Goal: Task Accomplishment & Management: Complete application form

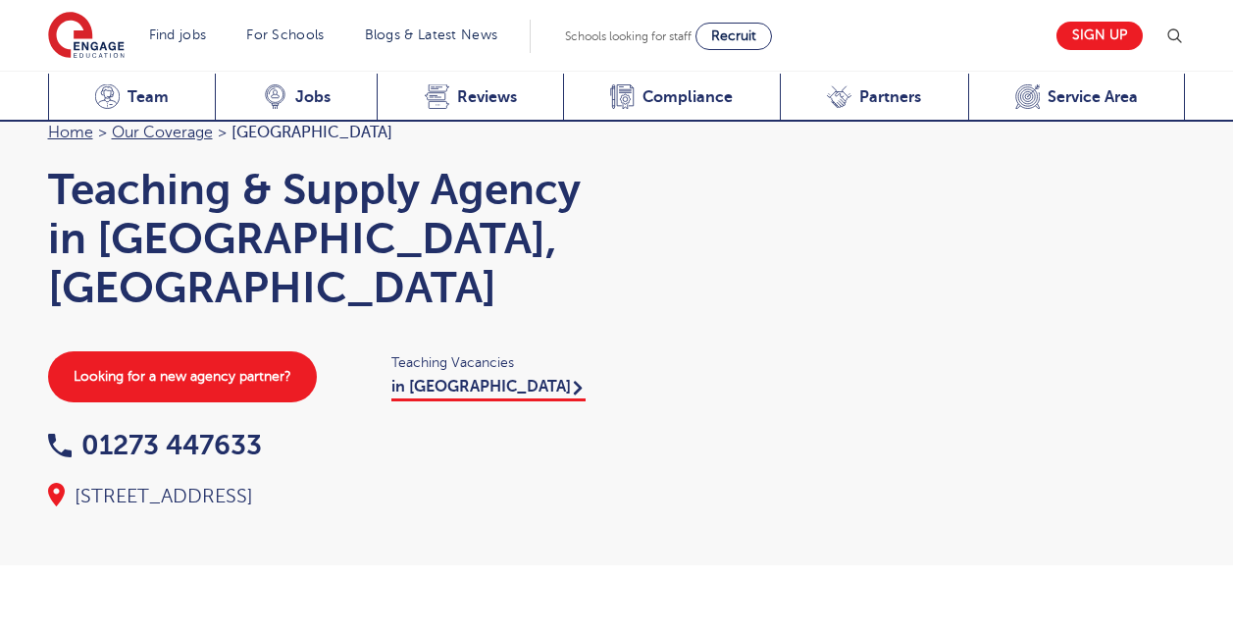
scroll to position [2941, 0]
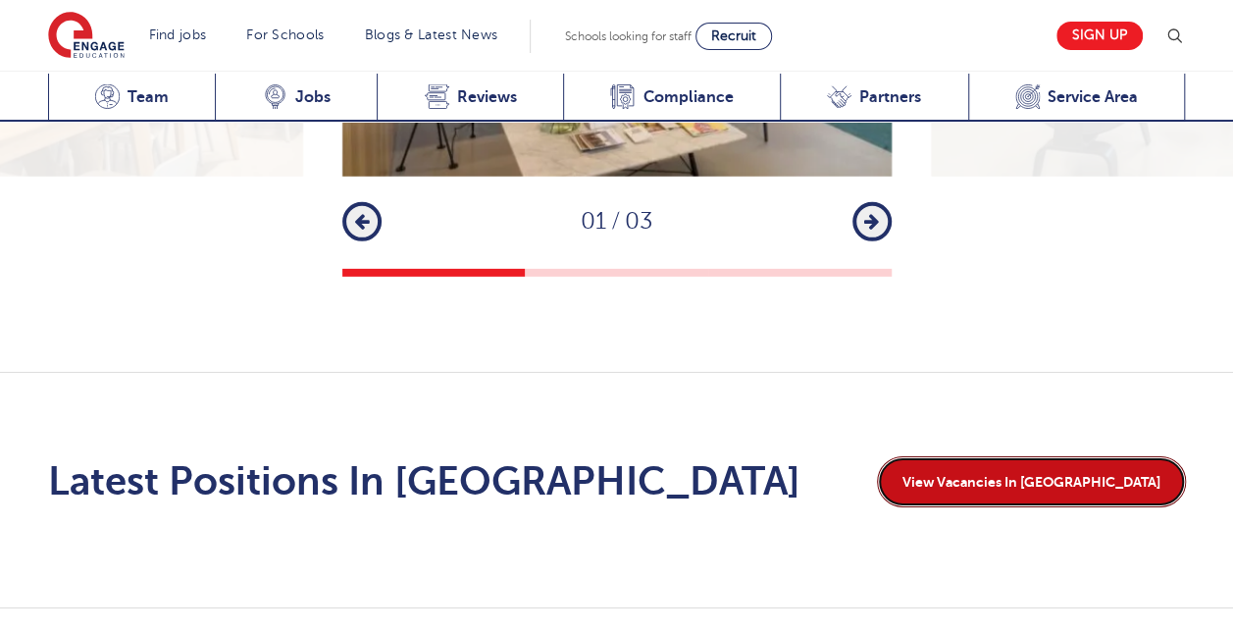
click at [1057, 456] on link "View Vacancies In [GEOGRAPHIC_DATA]" at bounding box center [1031, 481] width 309 height 51
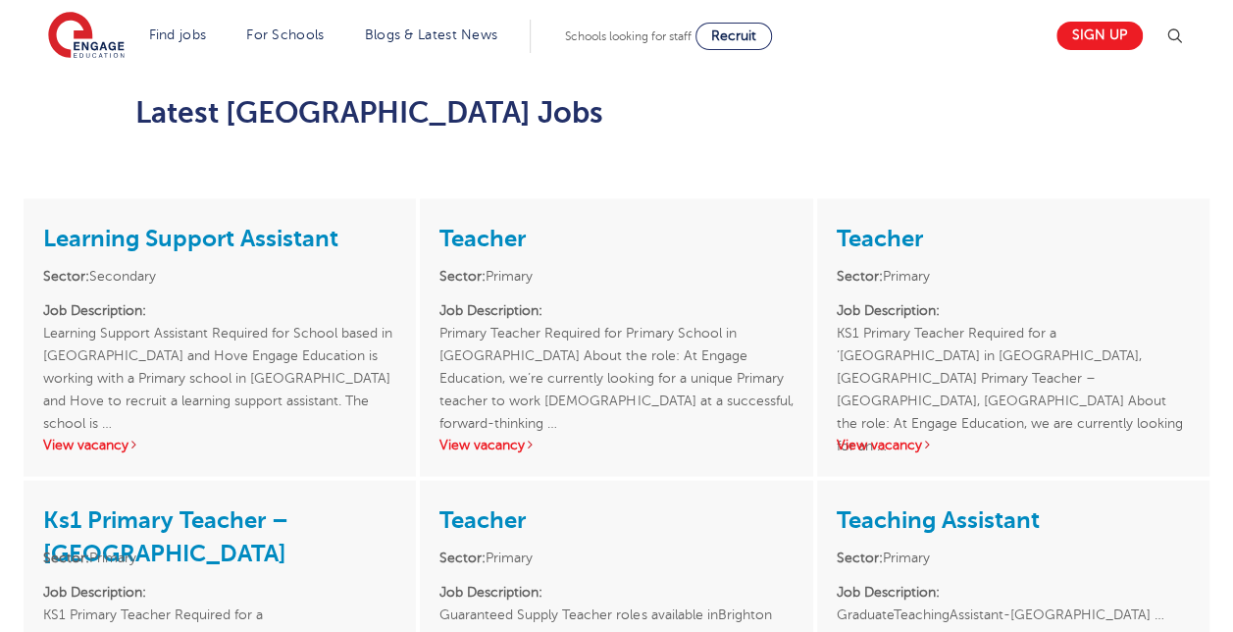
scroll to position [1631, 0]
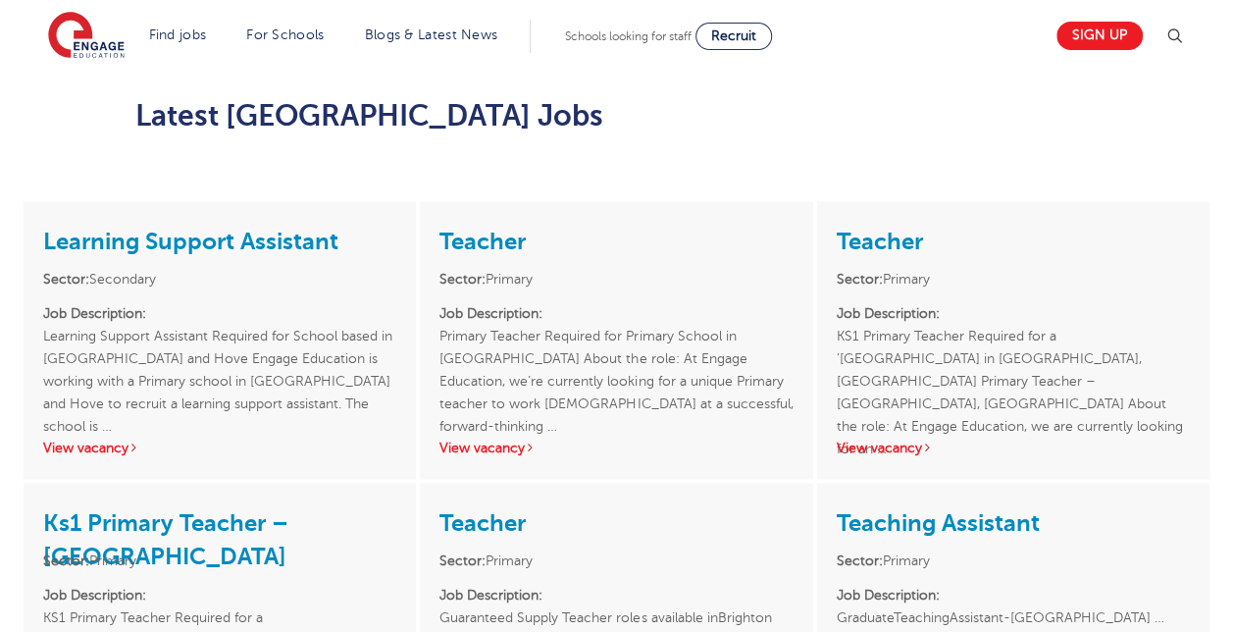
click at [895, 440] on link "View vacancy" at bounding box center [885, 447] width 96 height 15
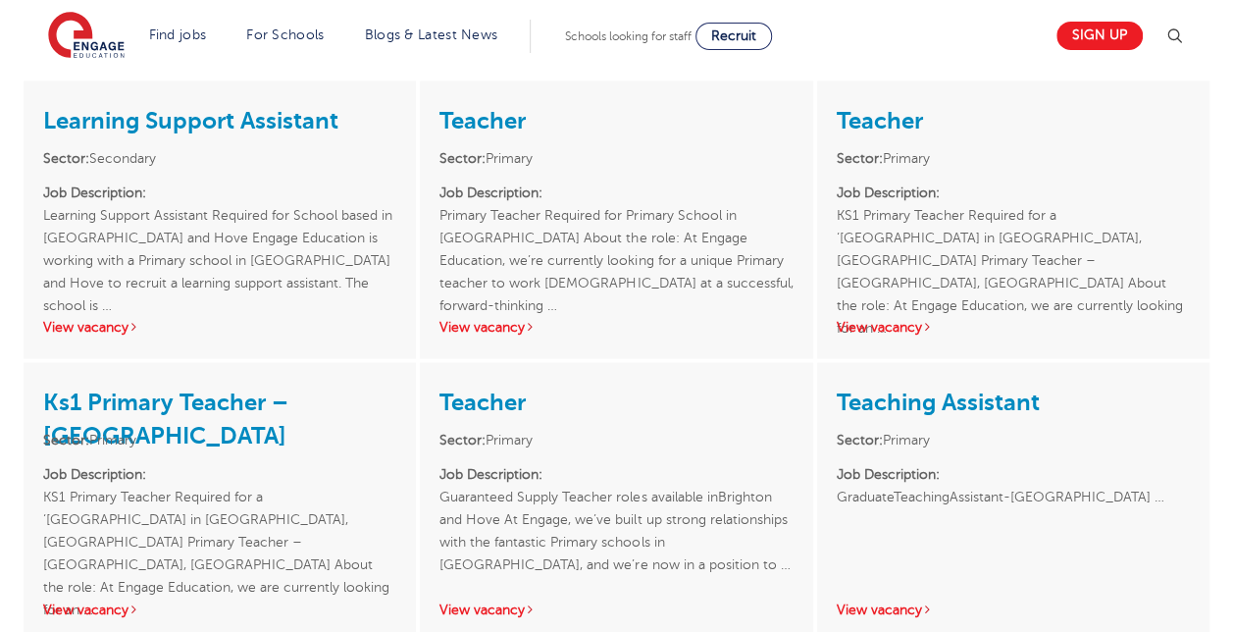
scroll to position [1750, 0]
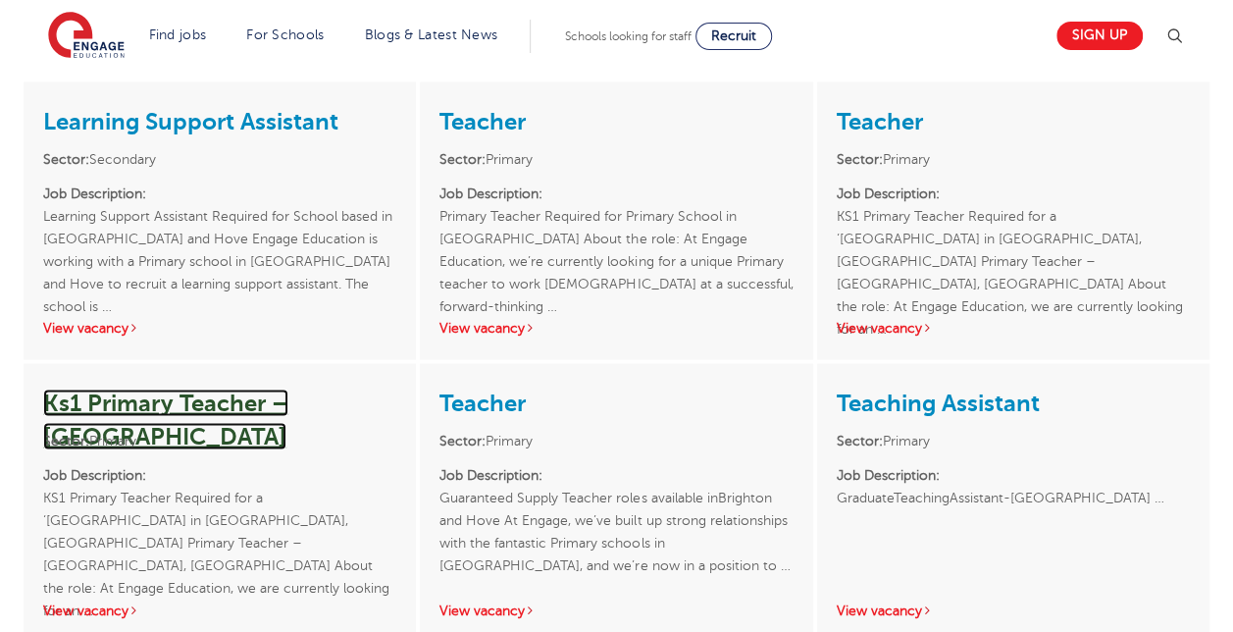
click at [266, 389] on link "Ks1 Primary Teacher – Brighton" at bounding box center [165, 419] width 245 height 61
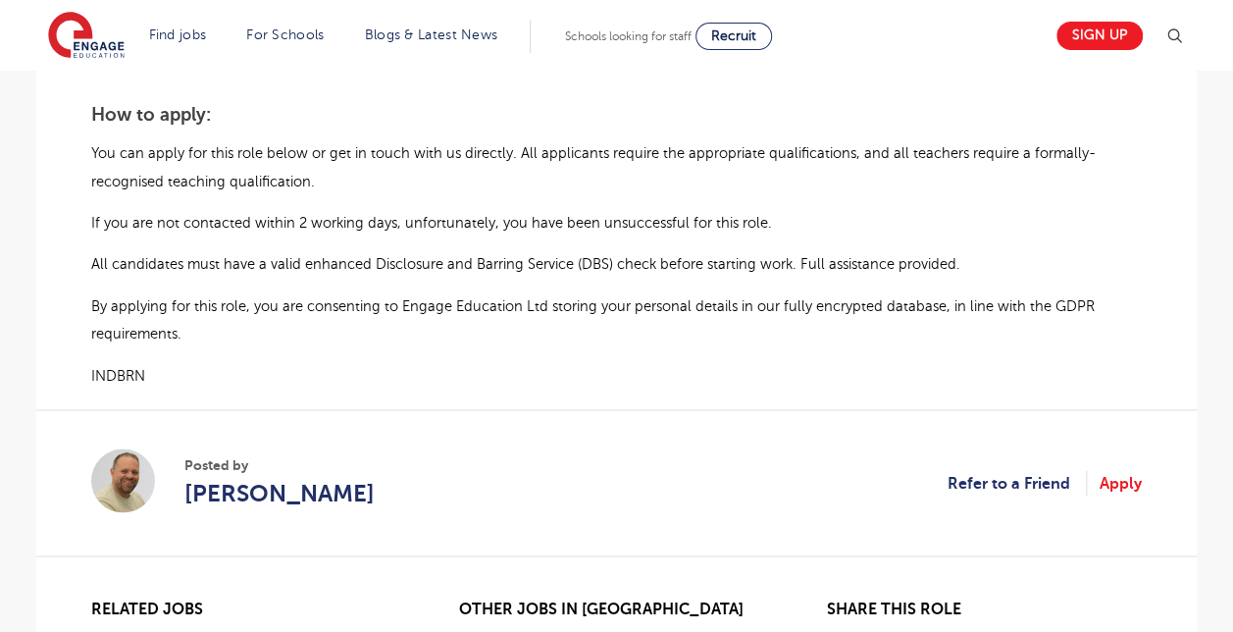
scroll to position [1513, 0]
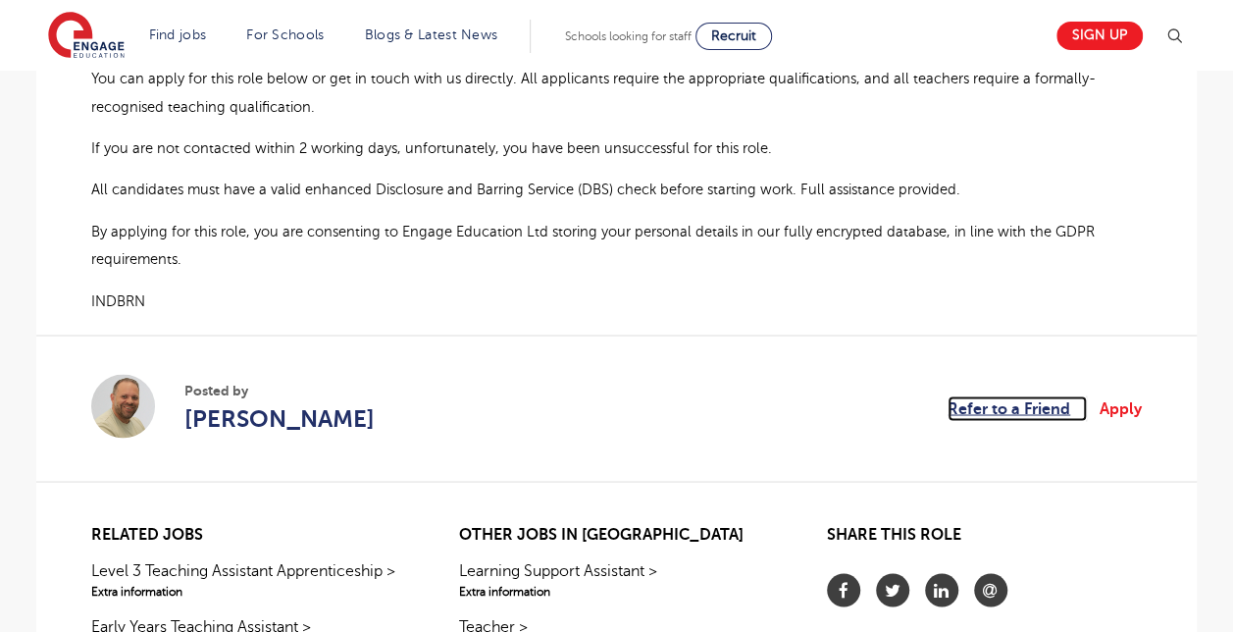
click at [1028, 395] on link "Refer to a Friend" at bounding box center [1017, 408] width 139 height 26
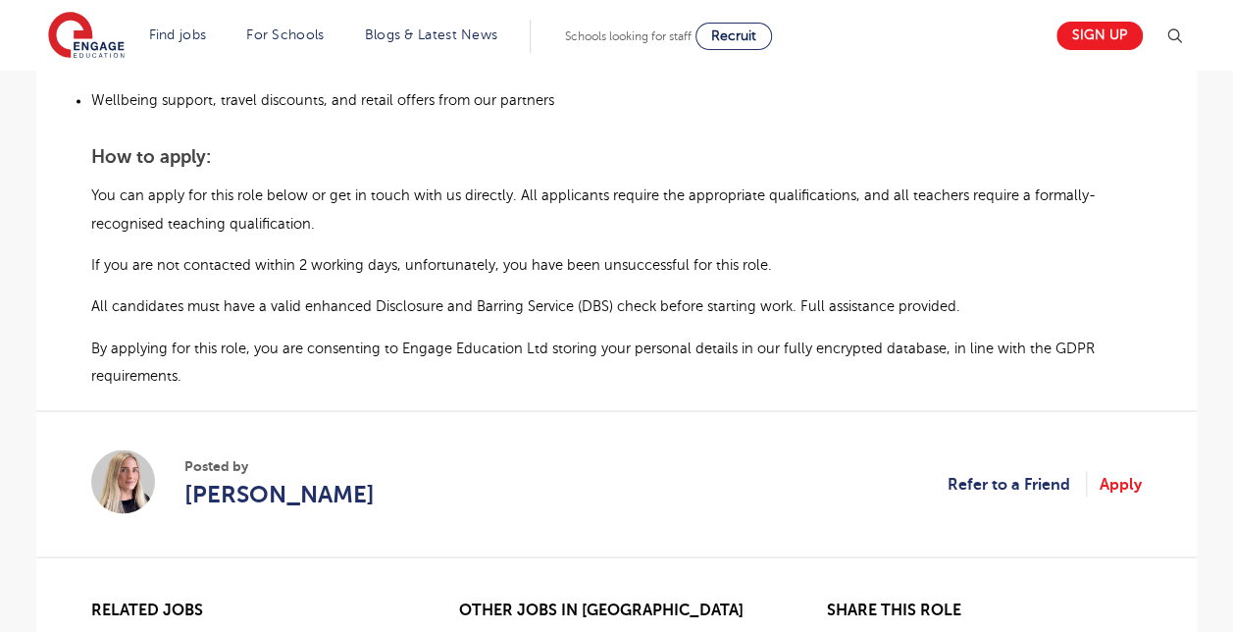
scroll to position [1444, 0]
click at [987, 472] on link "Refer to a Friend" at bounding box center [1017, 485] width 139 height 26
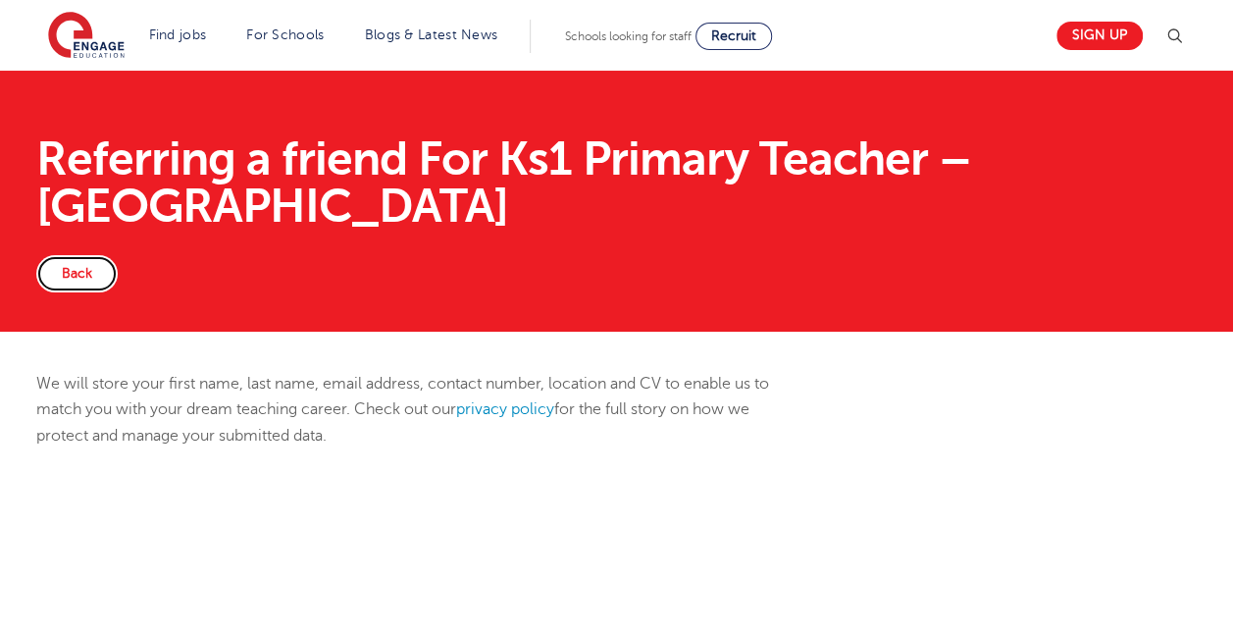
click at [85, 255] on link "Back" at bounding box center [76, 273] width 81 height 37
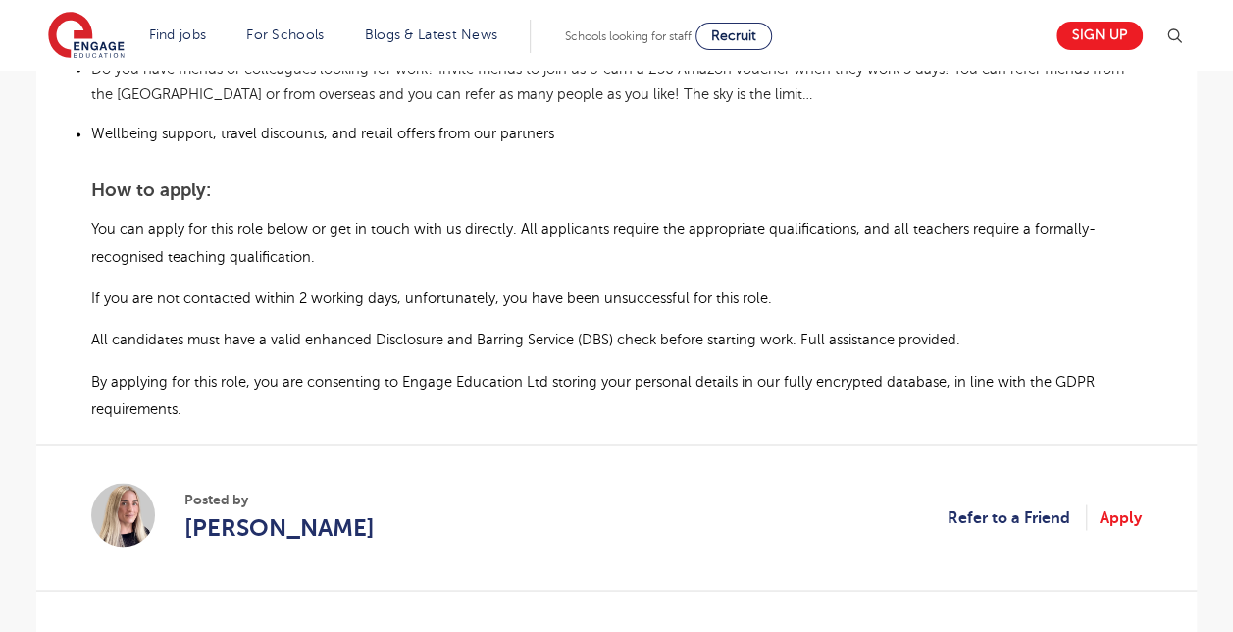
scroll to position [1414, 0]
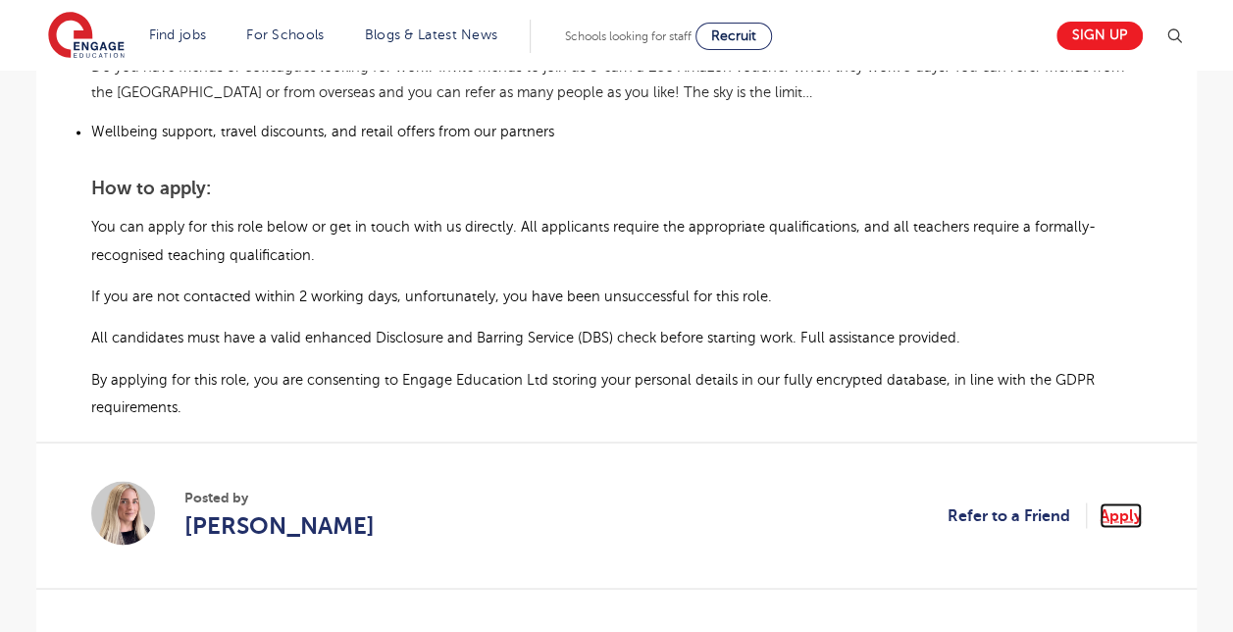
click at [1115, 502] on link "Apply" at bounding box center [1121, 515] width 42 height 26
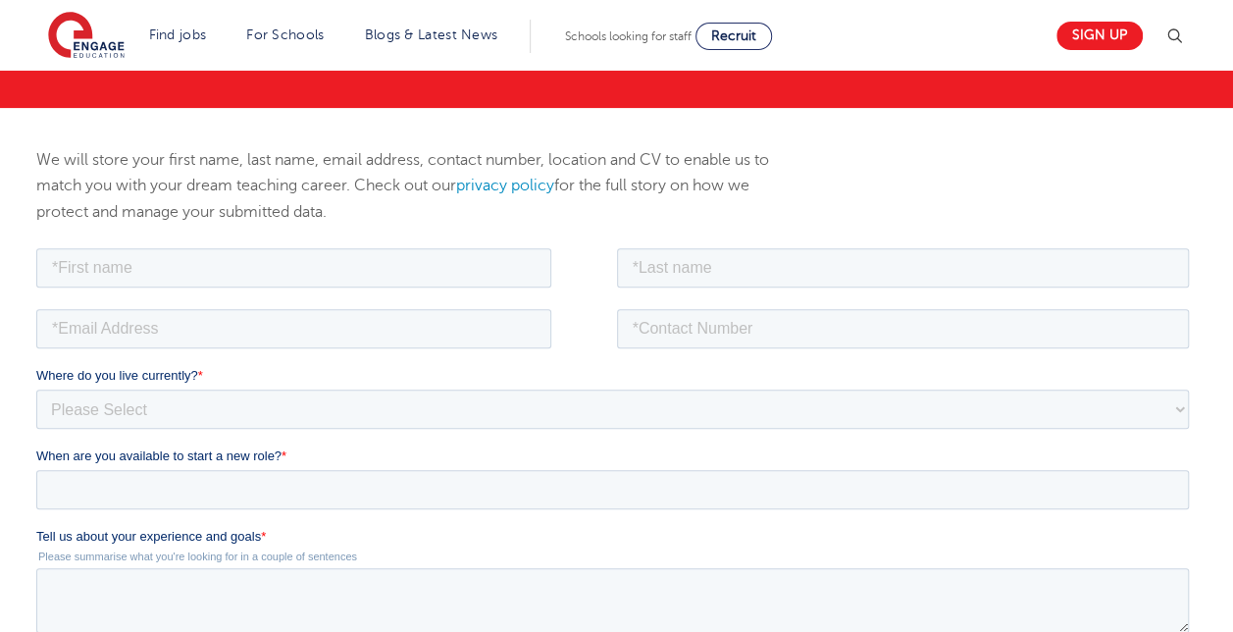
scroll to position [227, 0]
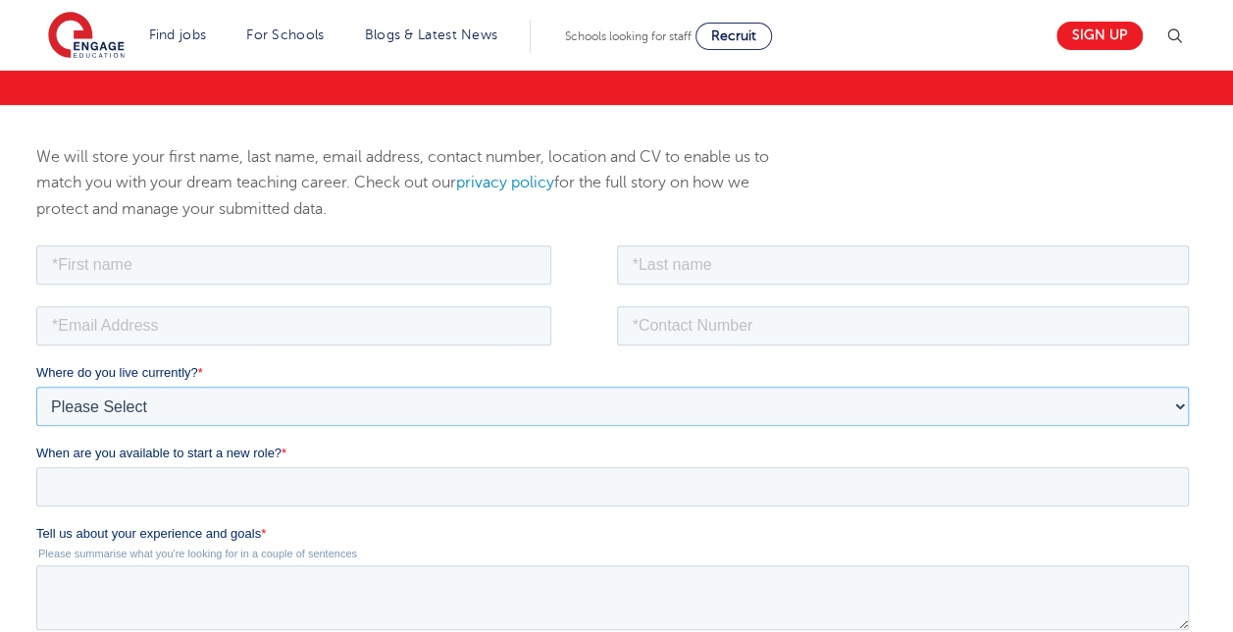
click at [1083, 412] on select "Please Select UK Canada Ireland Australia New Zealand Europe USA South Africa J…" at bounding box center [612, 405] width 1153 height 39
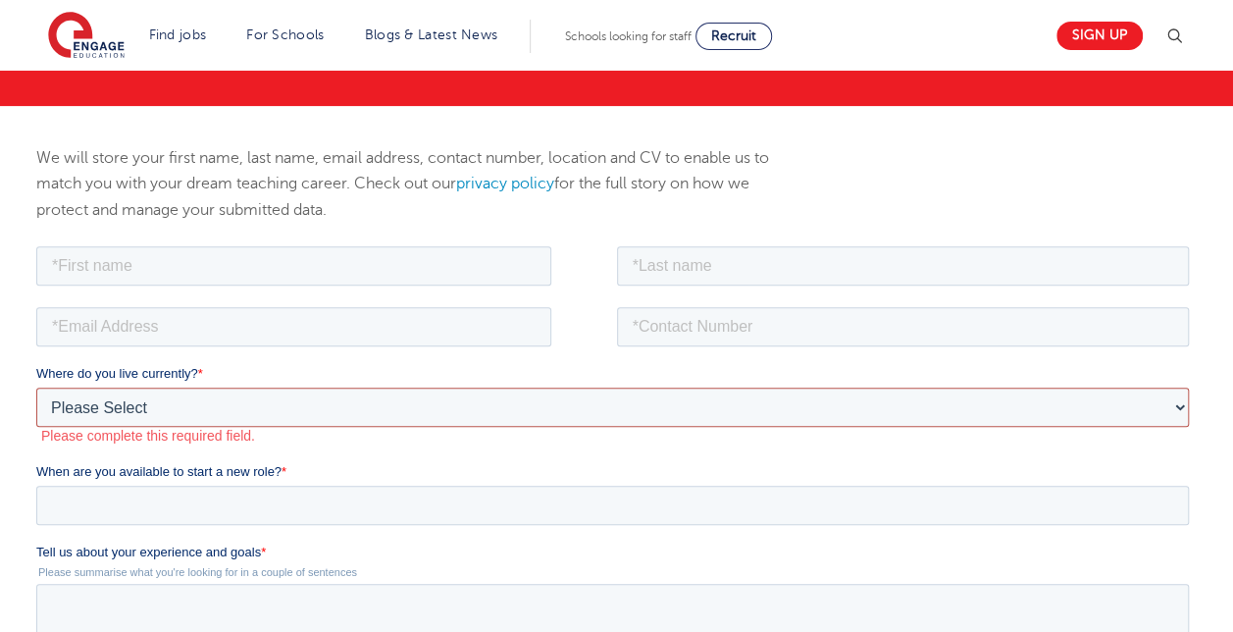
scroll to position [179, 0]
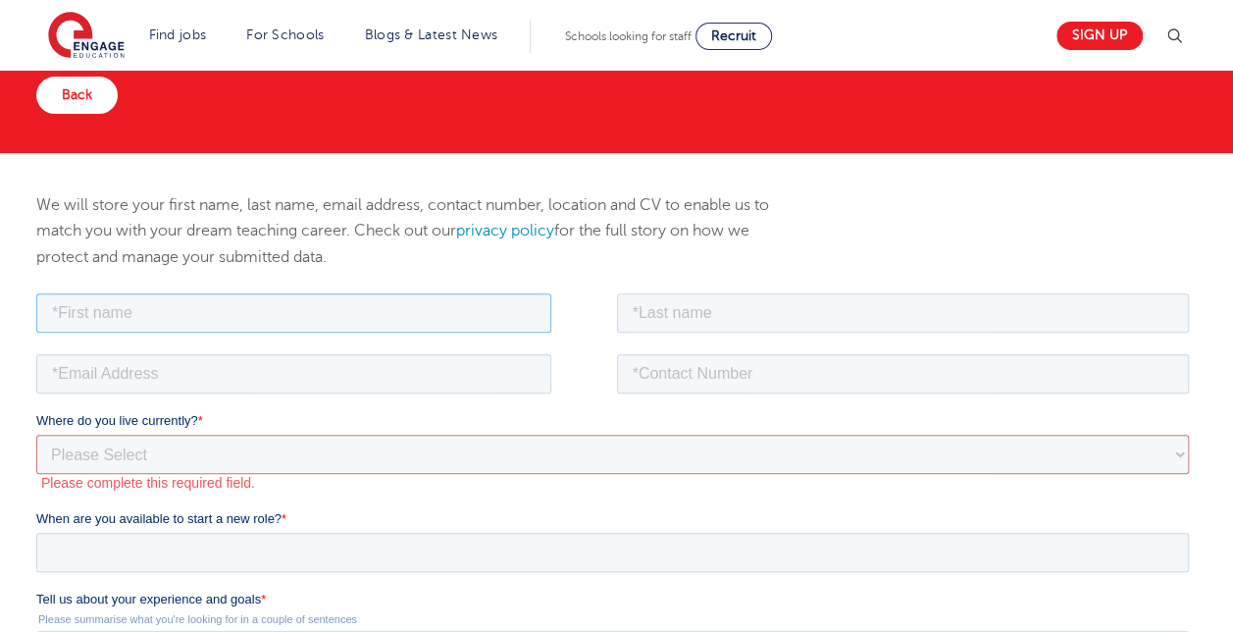
click at [371, 321] on input "text" at bounding box center [293, 311] width 515 height 39
type input "Monique"
type input "Streater"
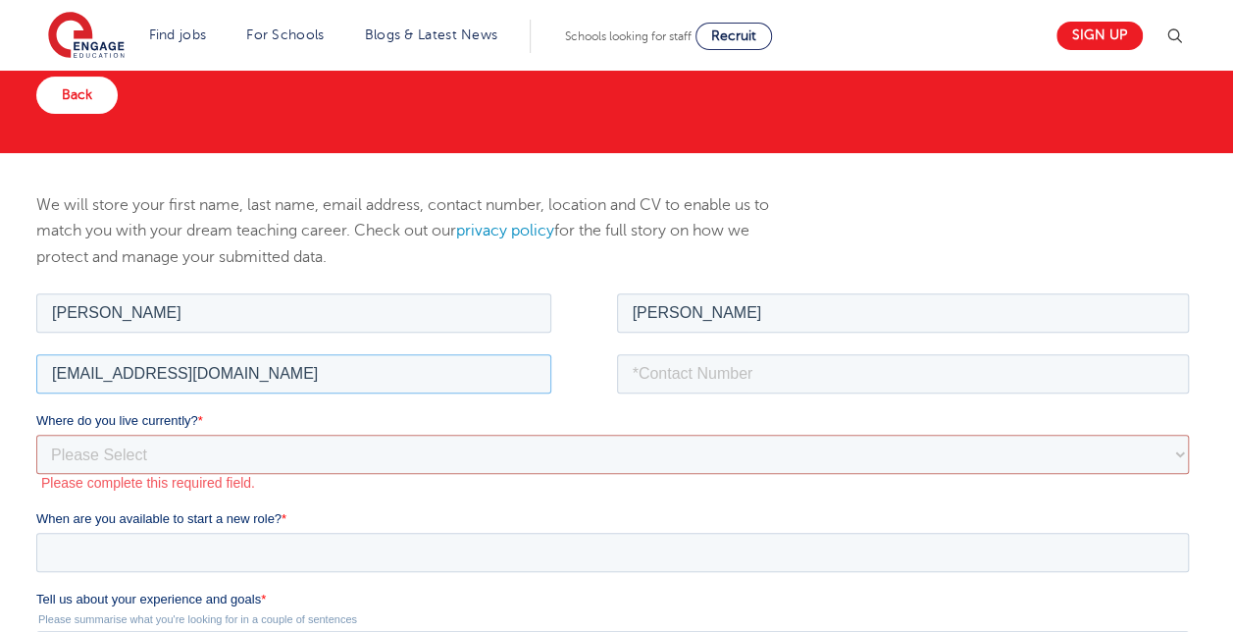
type input "moniquestreater@yahoo.com"
type input "07884592790"
click at [400, 471] on select "Please Select UK Canada Ireland Australia New Zealand Europe USA South Africa J…" at bounding box center [612, 453] width 1153 height 39
select select "UK"
click at [36, 434] on select "Please Select UK Canada Ireland Australia New Zealand Europe USA South Africa J…" at bounding box center [612, 453] width 1153 height 39
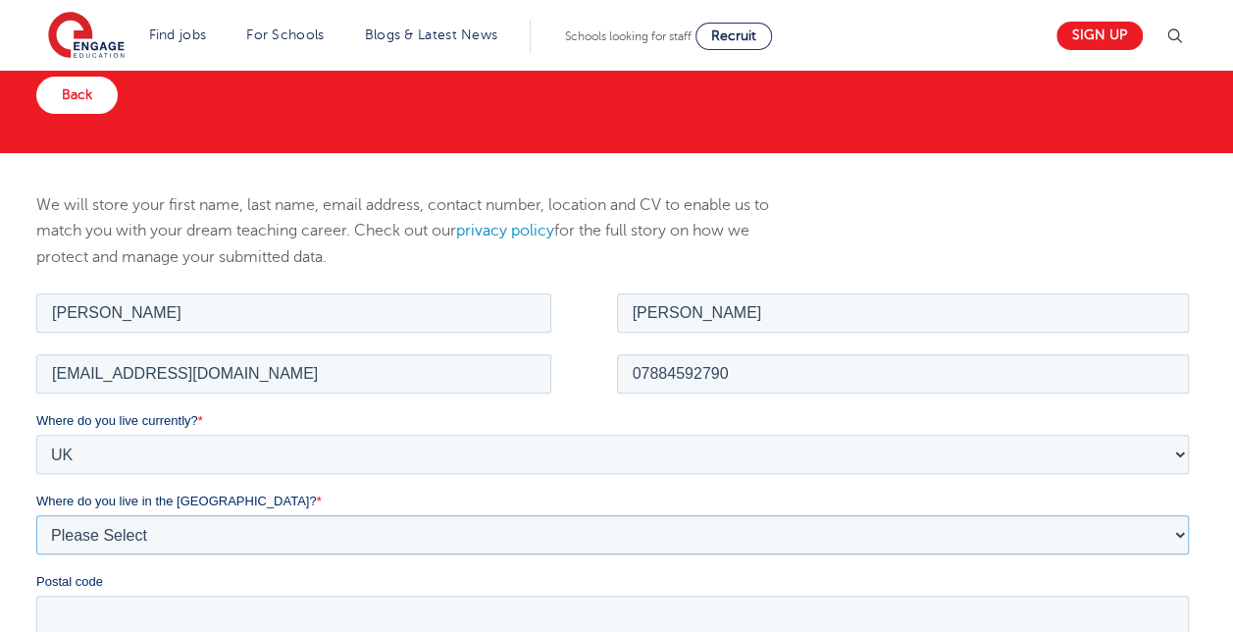
click at [144, 531] on select "Please Select Overseas Barnsley Bedfordshire Berkshire Bournemouth Bracknell Fo…" at bounding box center [612, 533] width 1153 height 39
select select "East Sussex"
click at [36, 514] on select "Please Select Overseas Barnsley Bedfordshire Berkshire Bournemouth Bracknell Fo…" at bounding box center [612, 533] width 1153 height 39
click at [114, 606] on input "Postal code" at bounding box center [612, 614] width 1153 height 39
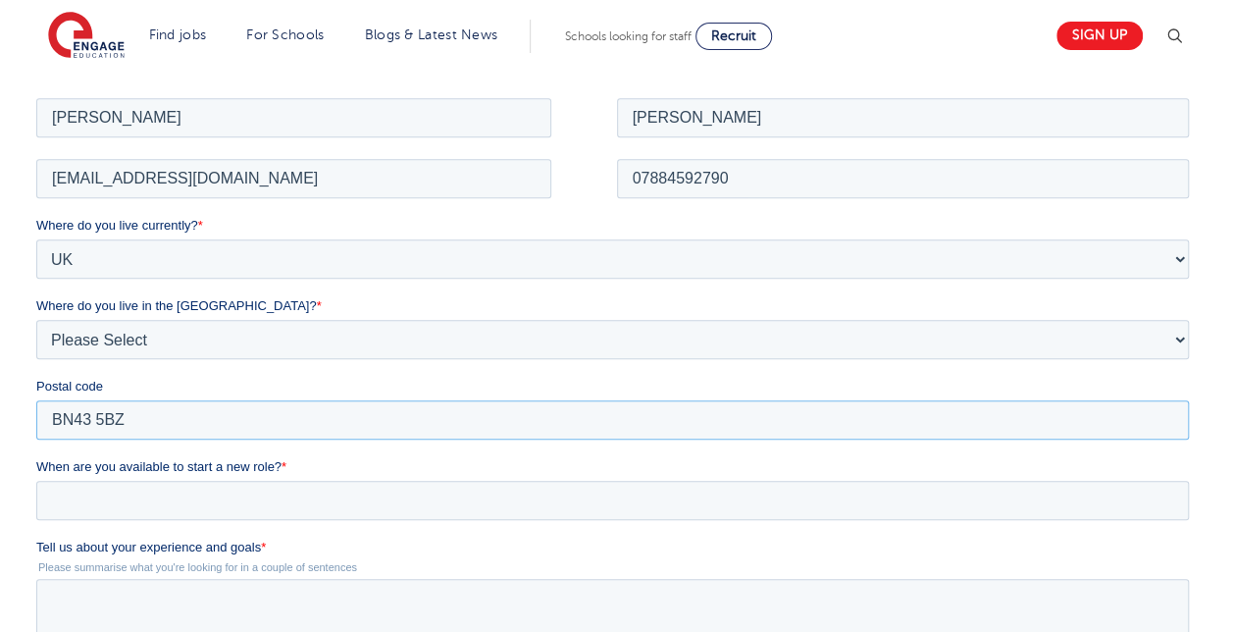
scroll to position [375, 0]
type input "BN43 5BZ"
click at [129, 495] on input "When are you available to start a new role? *" at bounding box center [612, 498] width 1153 height 39
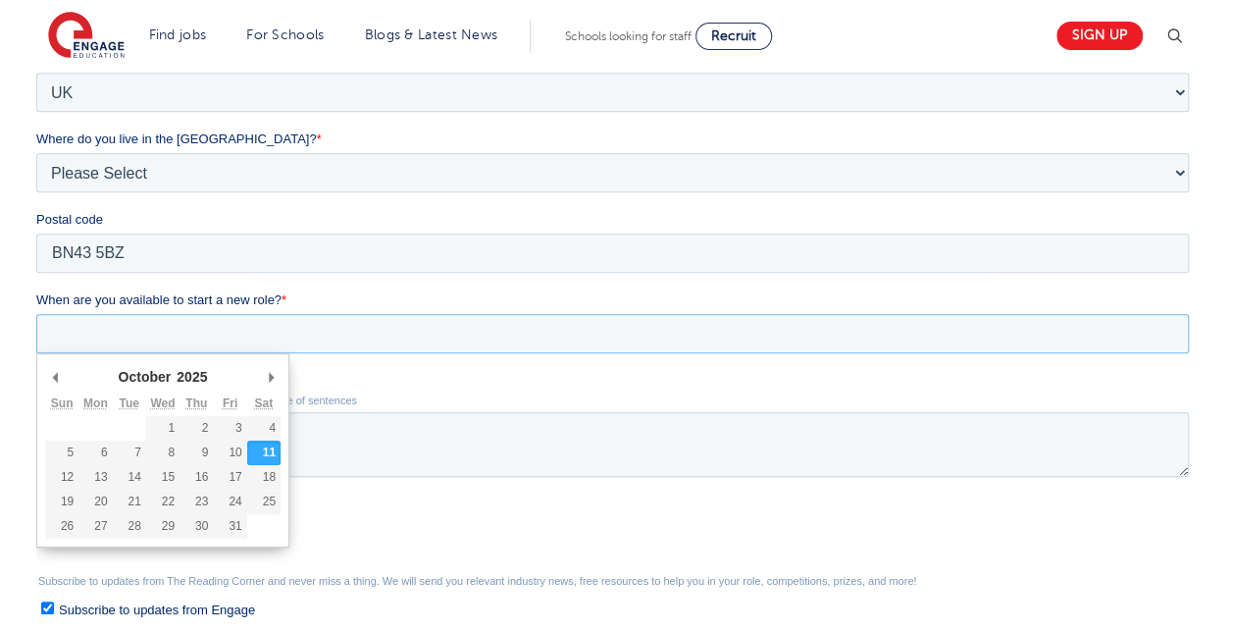
scroll to position [542, 0]
type div "2025-10-13"
type input "2025/10/13"
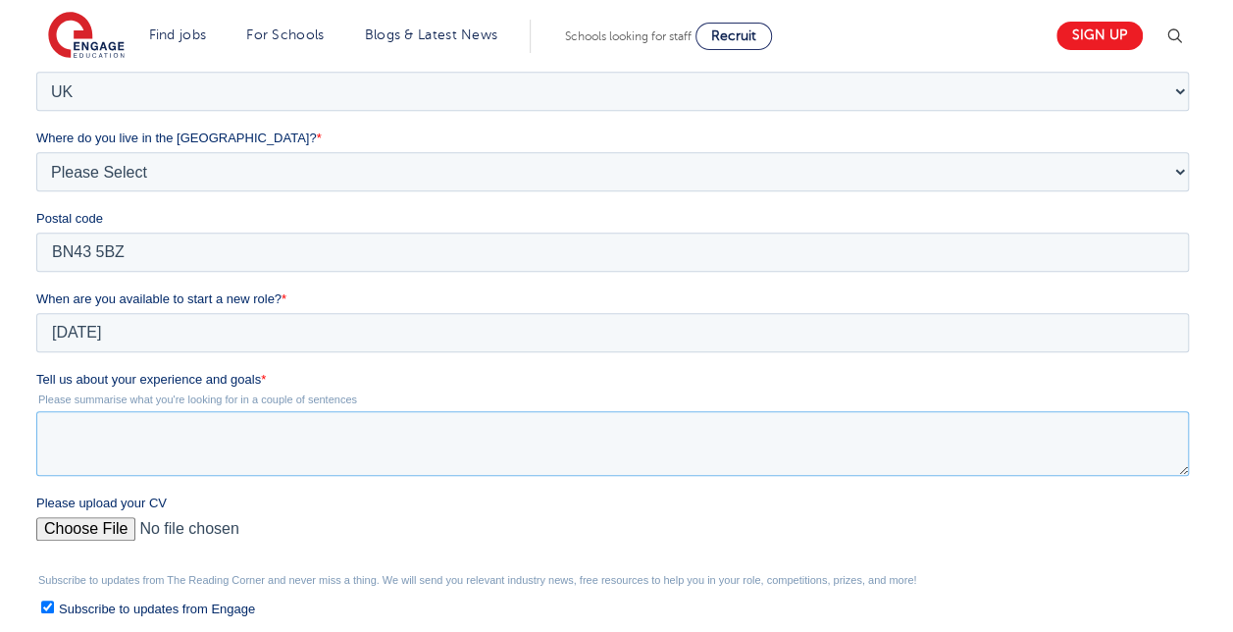
click at [136, 430] on textarea "Tell us about your experience and goals *" at bounding box center [612, 443] width 1153 height 65
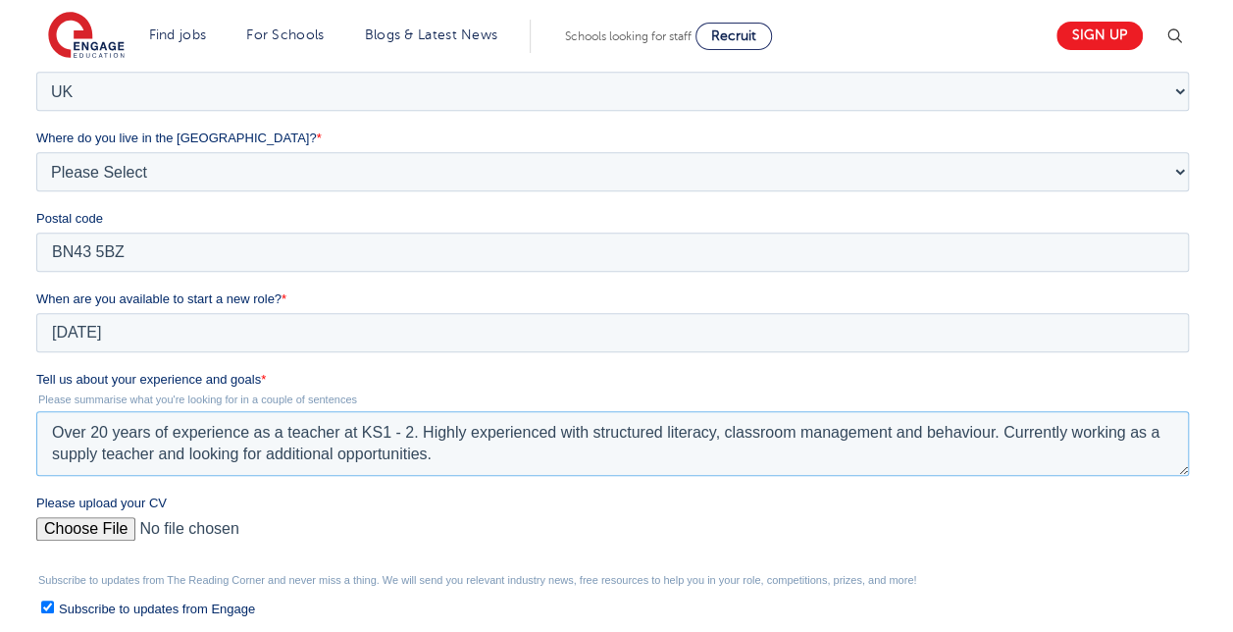
type textarea "Over 20 years of experience as a teacher at KS1 - 2. Highly experienced with st…"
click at [80, 522] on input "Please upload your CV" at bounding box center [612, 536] width 1153 height 39
type input "C:\fakepath\Monique Streater CV Engage Education.pdf"
click at [93, 521] on input "Please upload your CV" at bounding box center [612, 536] width 1153 height 39
click at [75, 526] on input "Please upload your CV" at bounding box center [612, 536] width 1153 height 39
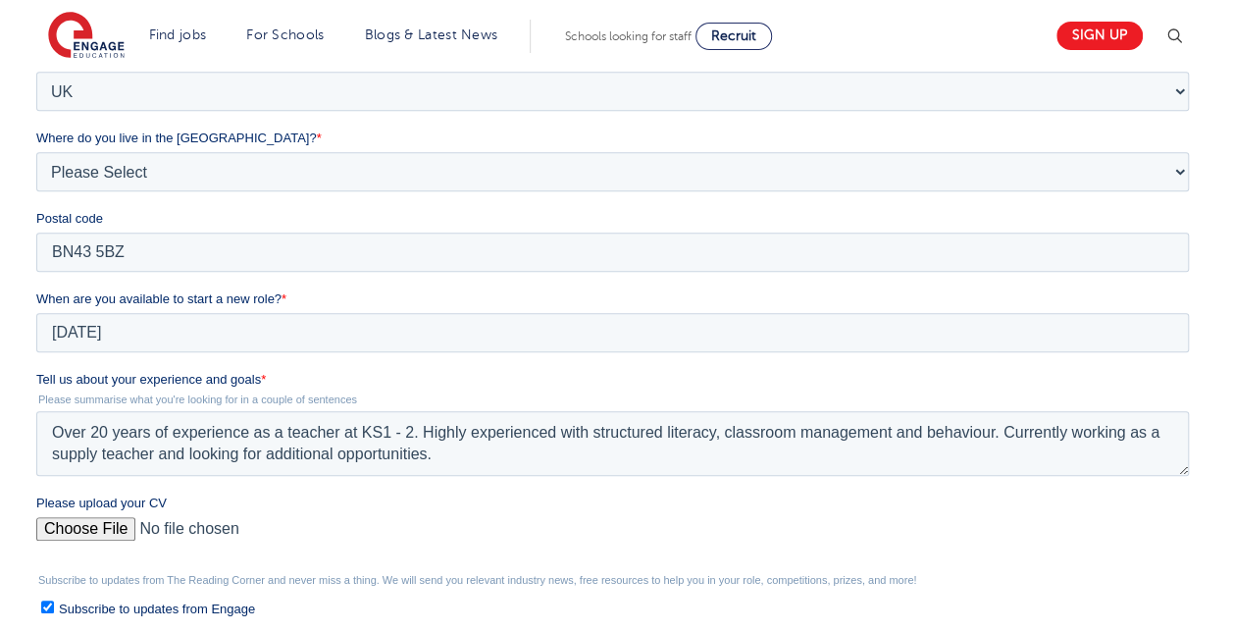
type input "C:\fakepath\Monique Streater CV Engage Education.pdf"
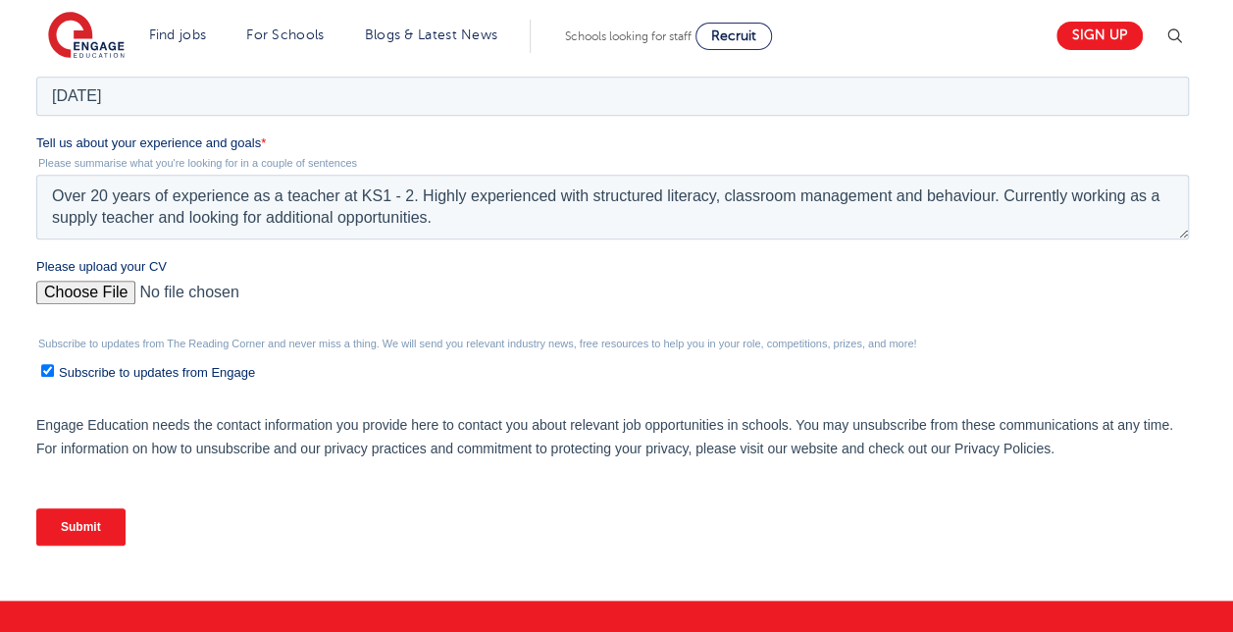
scroll to position [779, 0]
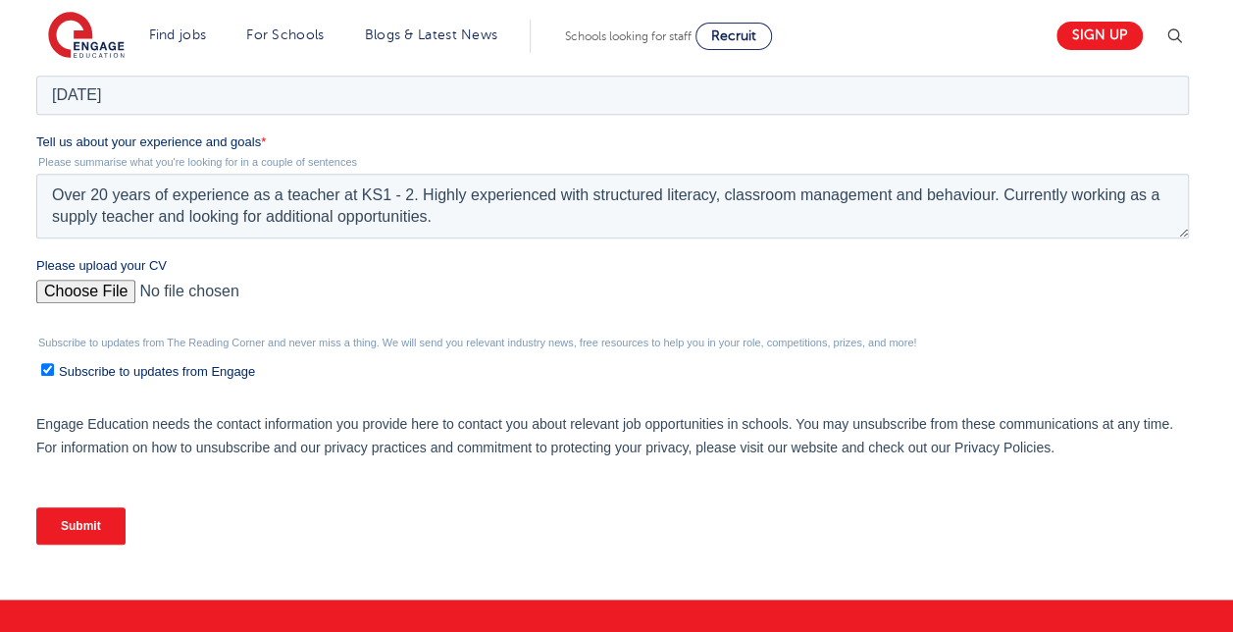
click at [50, 367] on input "Subscribe to updates from Engage" at bounding box center [47, 369] width 13 height 13
checkbox input "false"
click at [63, 520] on input "Submit" at bounding box center [80, 525] width 89 height 37
